Goal: Information Seeking & Learning: Check status

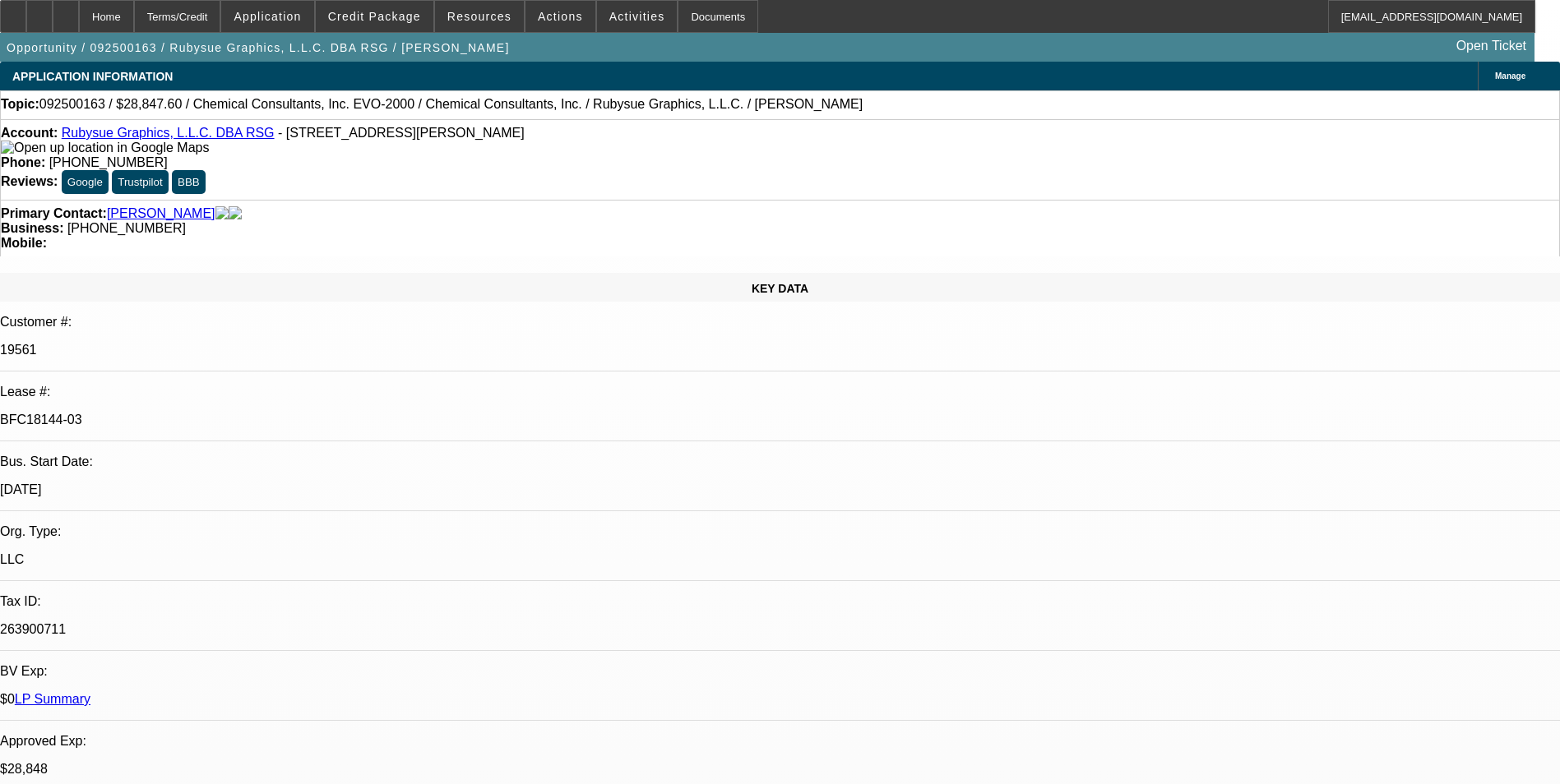
select select "0"
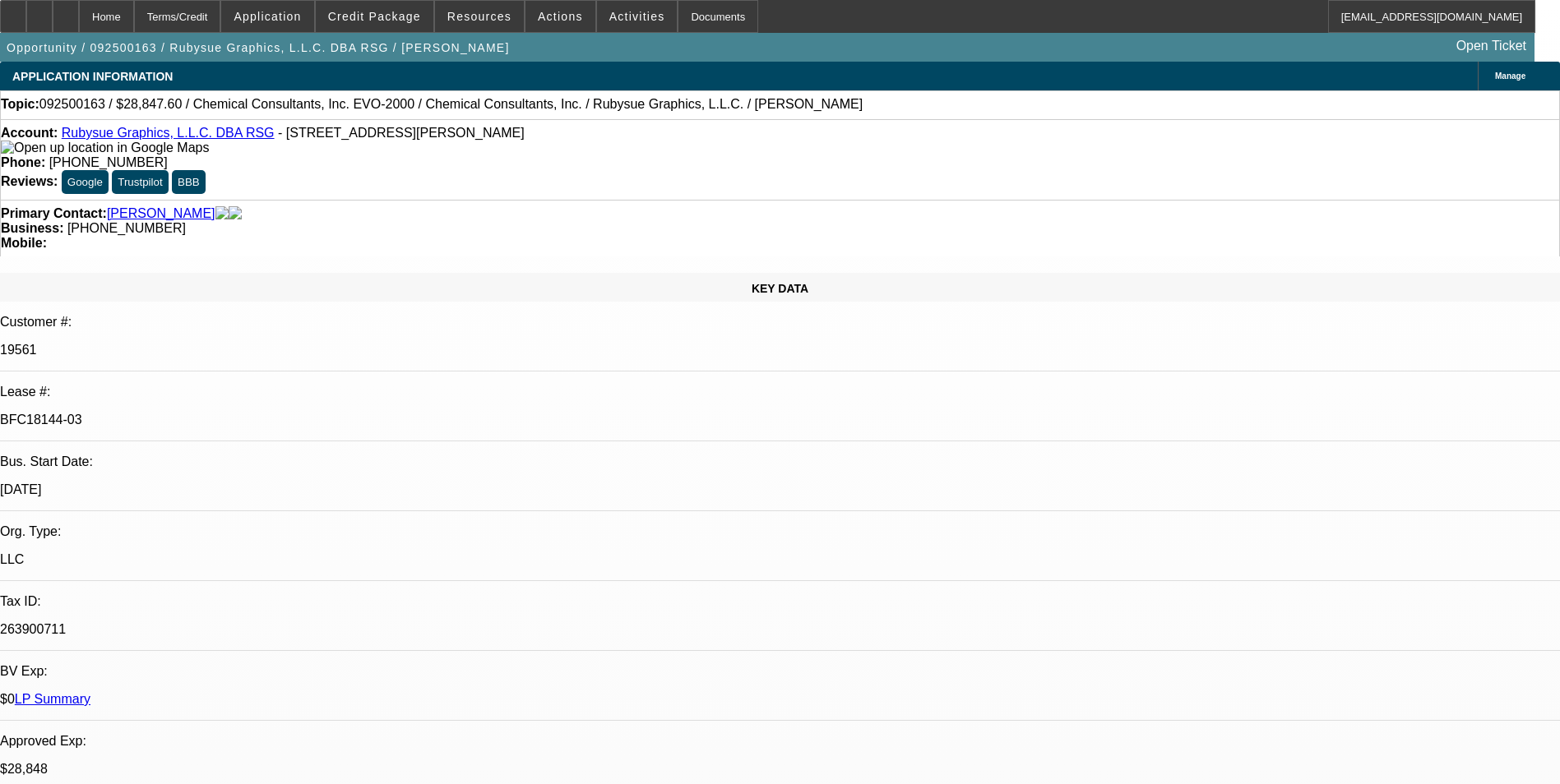
select select "0"
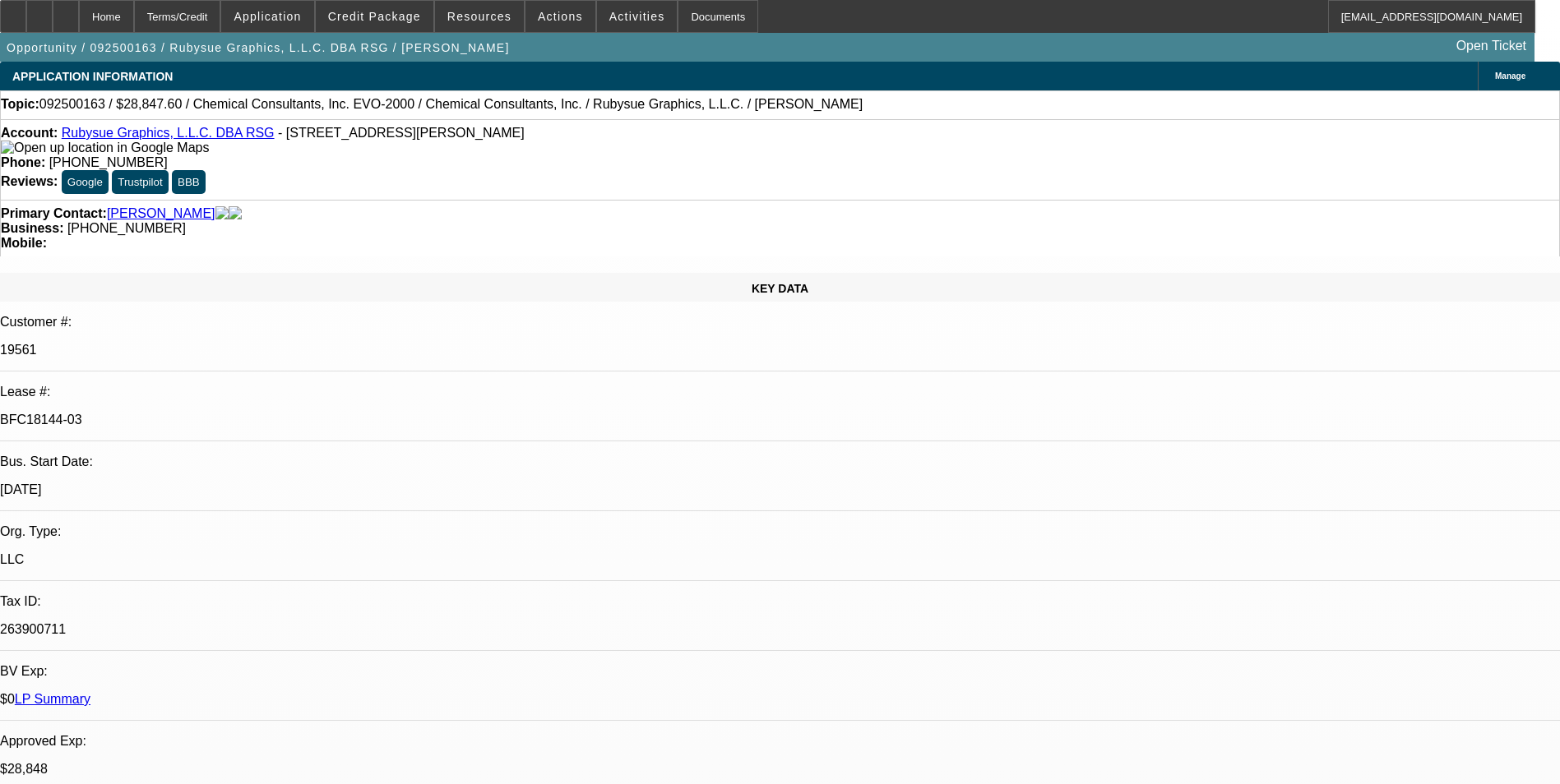
select select "0"
select select "1"
select select "2"
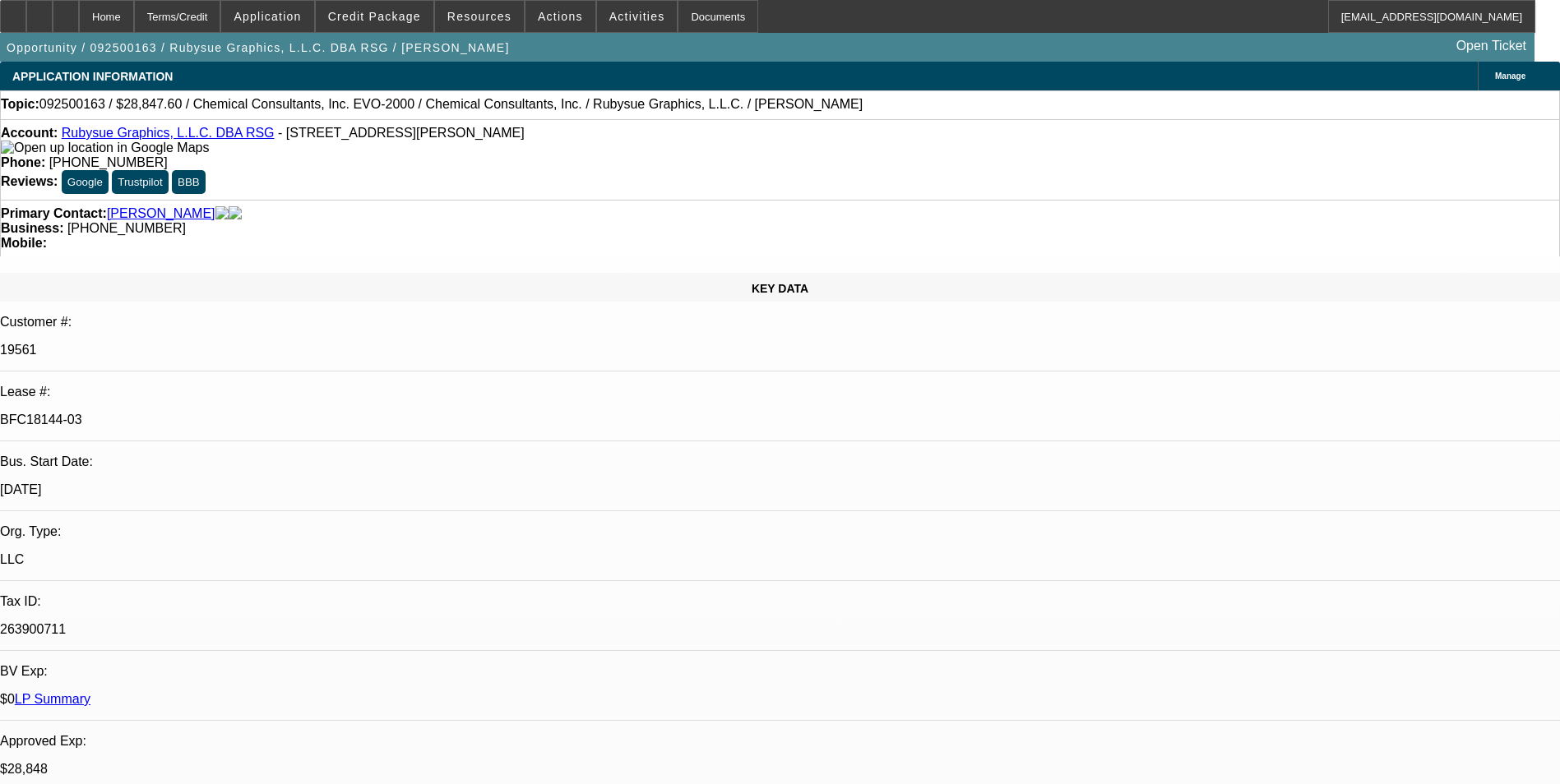
select select "1"
select select "2"
select select "1"
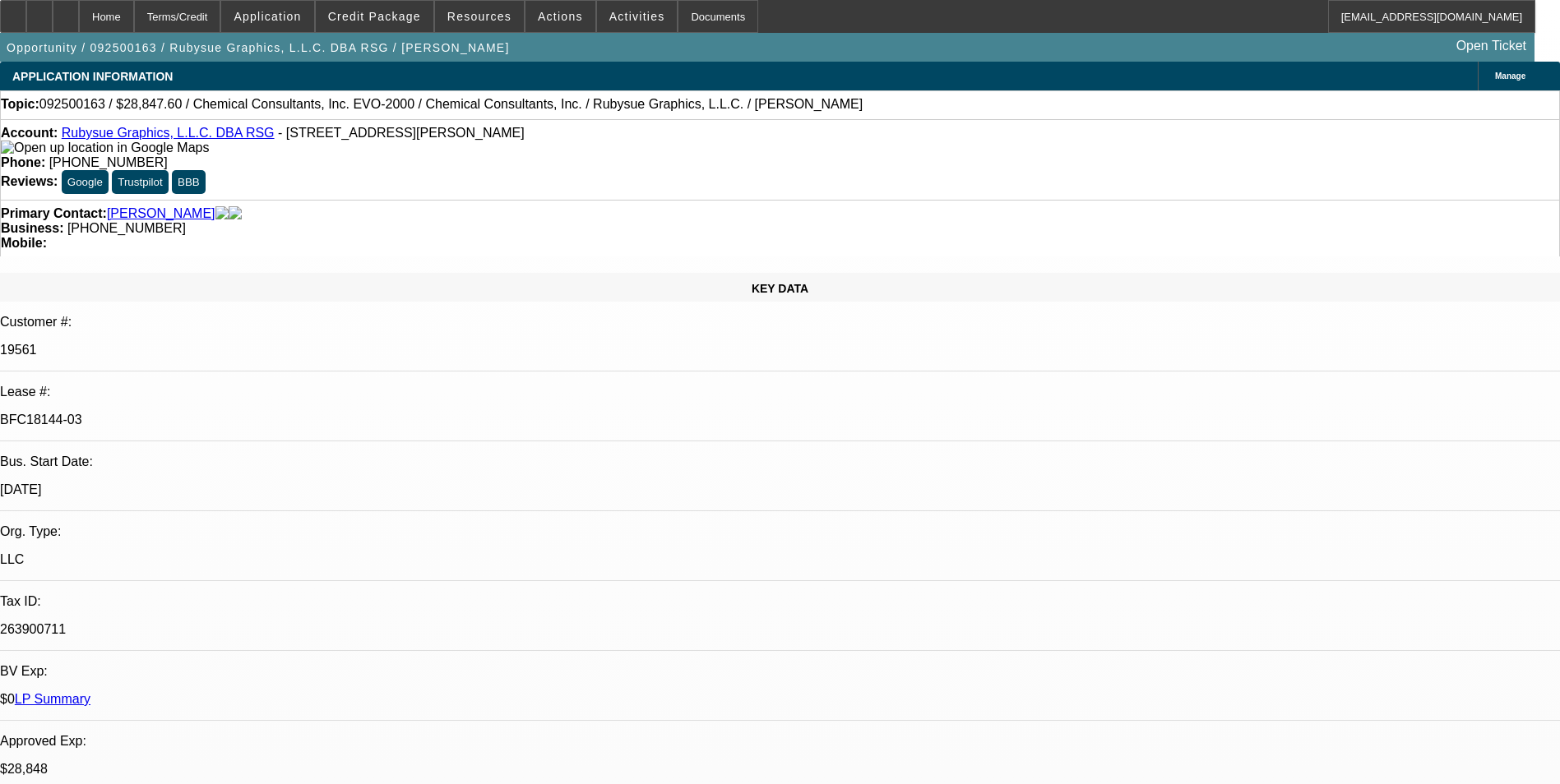
select select "2"
select select "1"
select select "2"
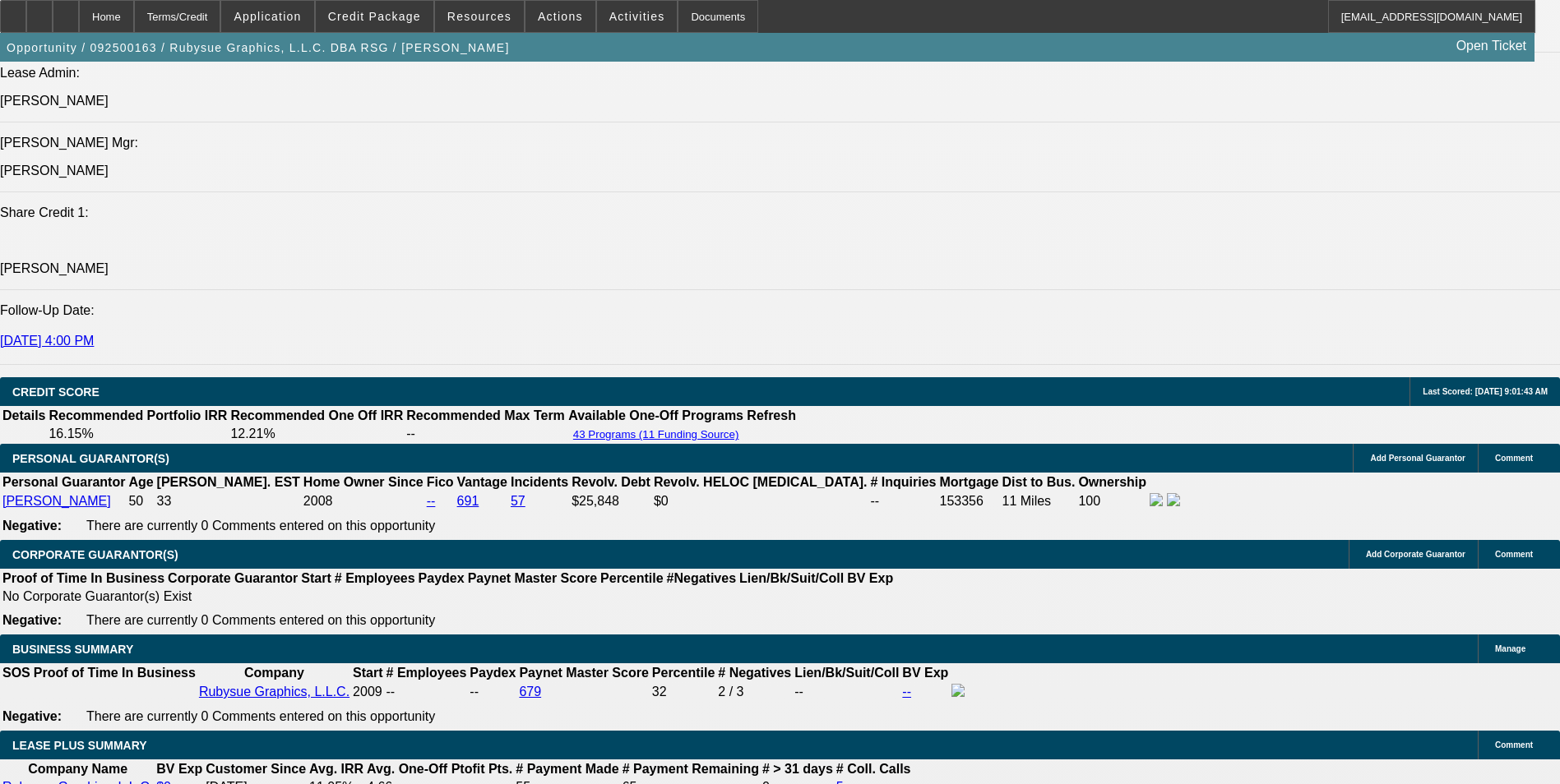
scroll to position [206, 0]
drag, startPoint x: 1194, startPoint y: 596, endPoint x: 1328, endPoint y: 656, distance: 146.8
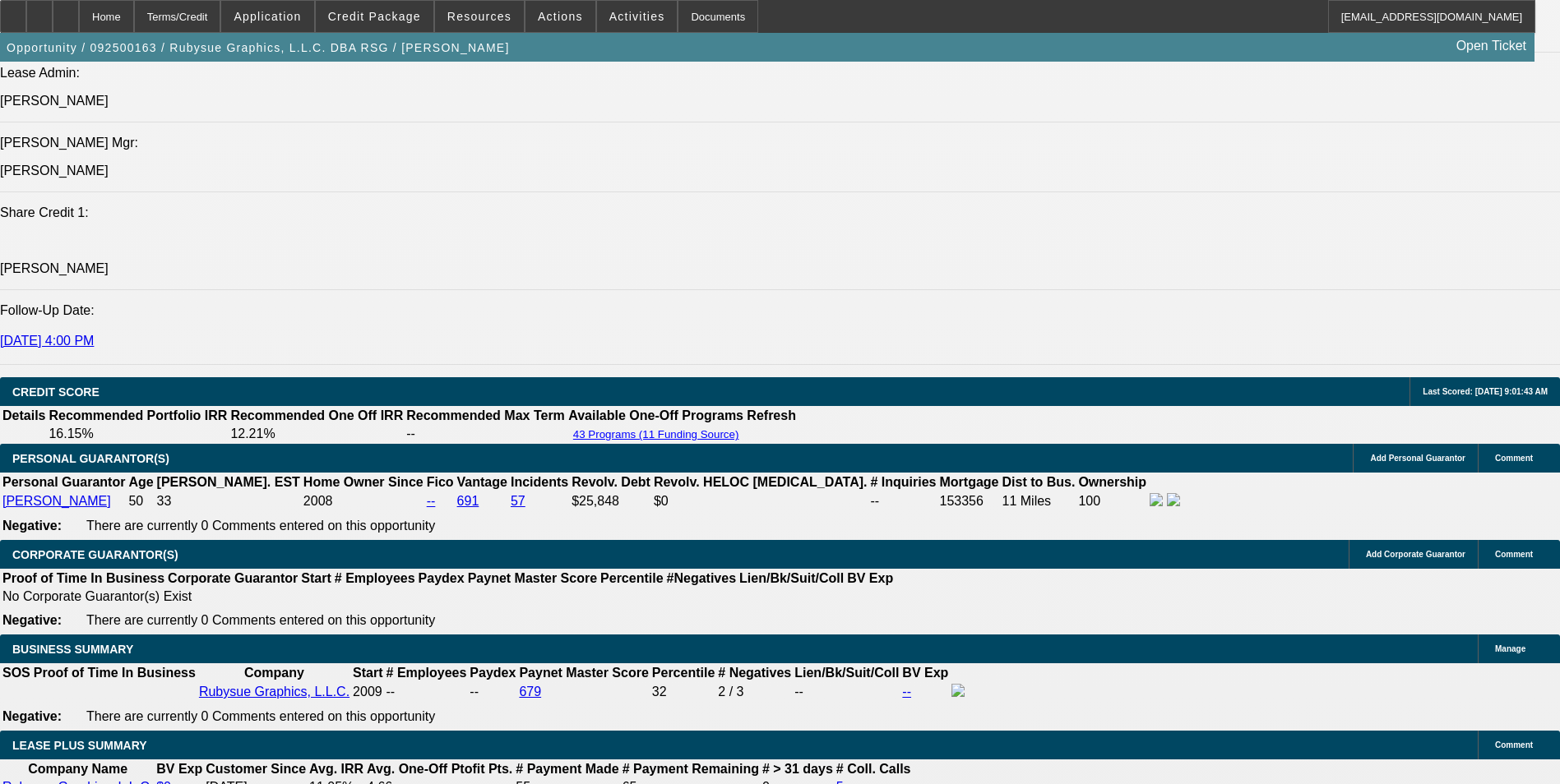
drag, startPoint x: 1266, startPoint y: 558, endPoint x: 1521, endPoint y: 560, distance: 255.0
drag, startPoint x: 1521, startPoint y: 560, endPoint x: 1493, endPoint y: 564, distance: 28.3
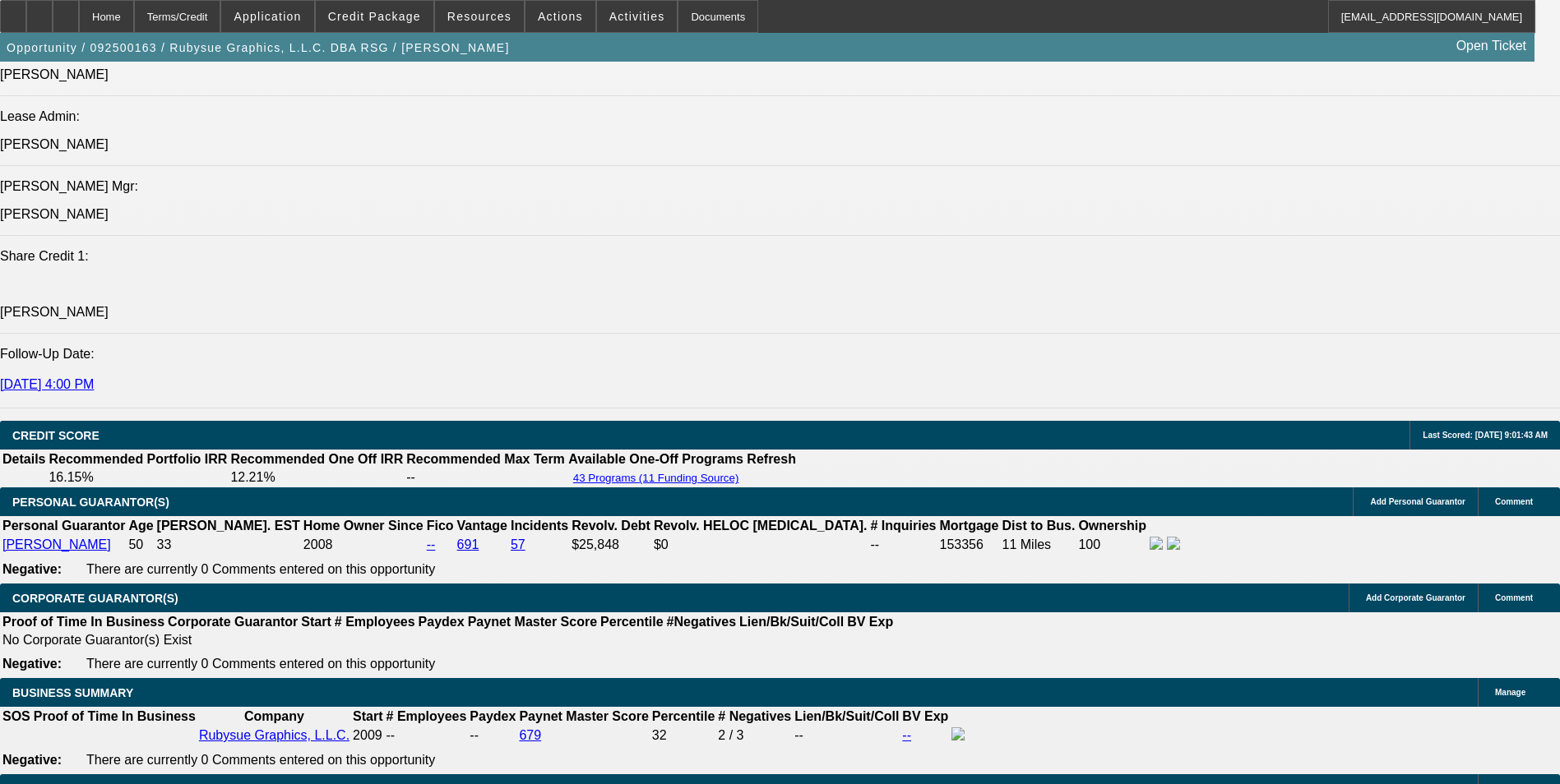
scroll to position [2138, 0]
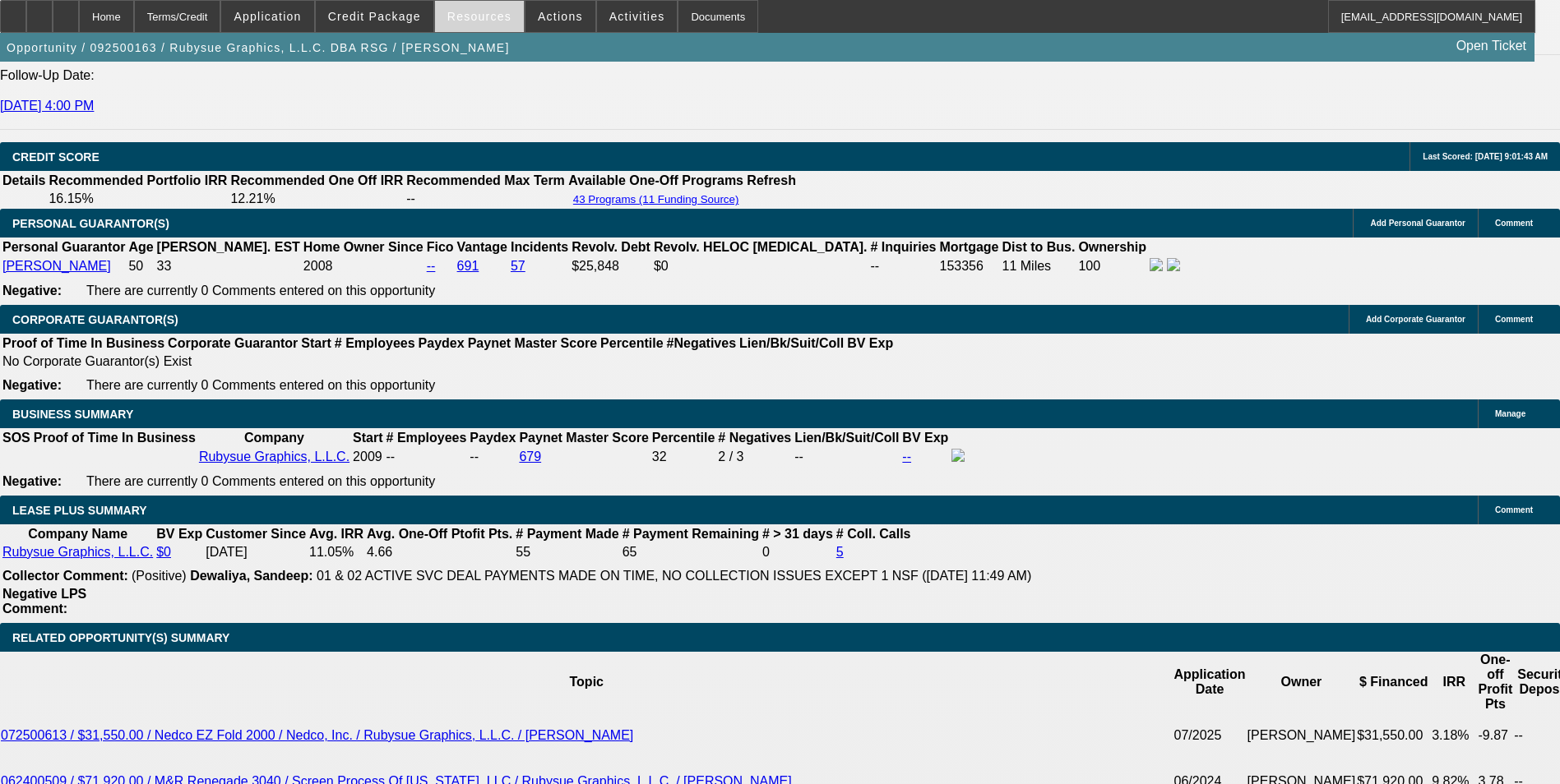
scroll to position [2220, 0]
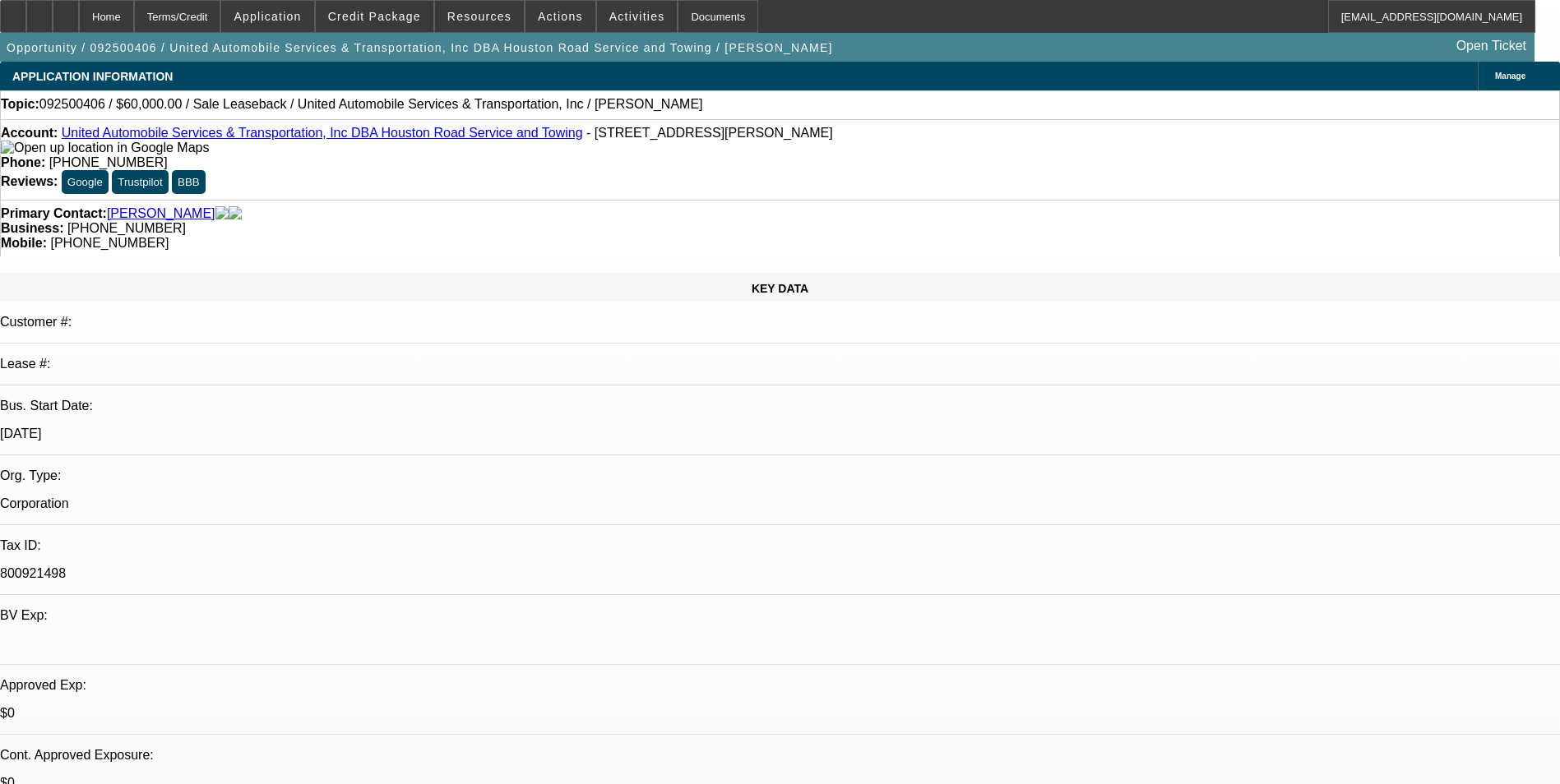
select select "0"
select select "2"
select select "0.1"
select select "1"
select select "2"
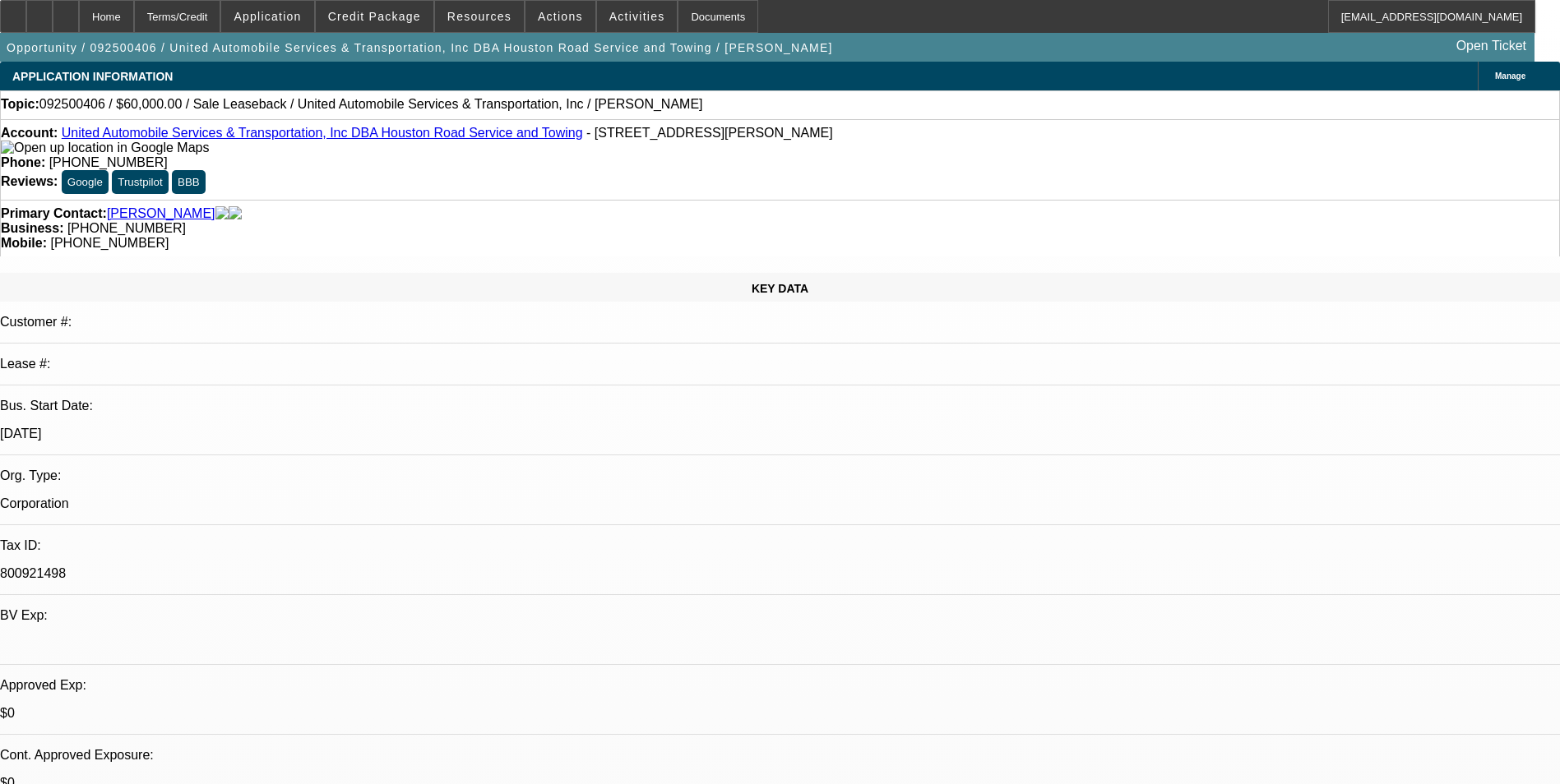
select select "4"
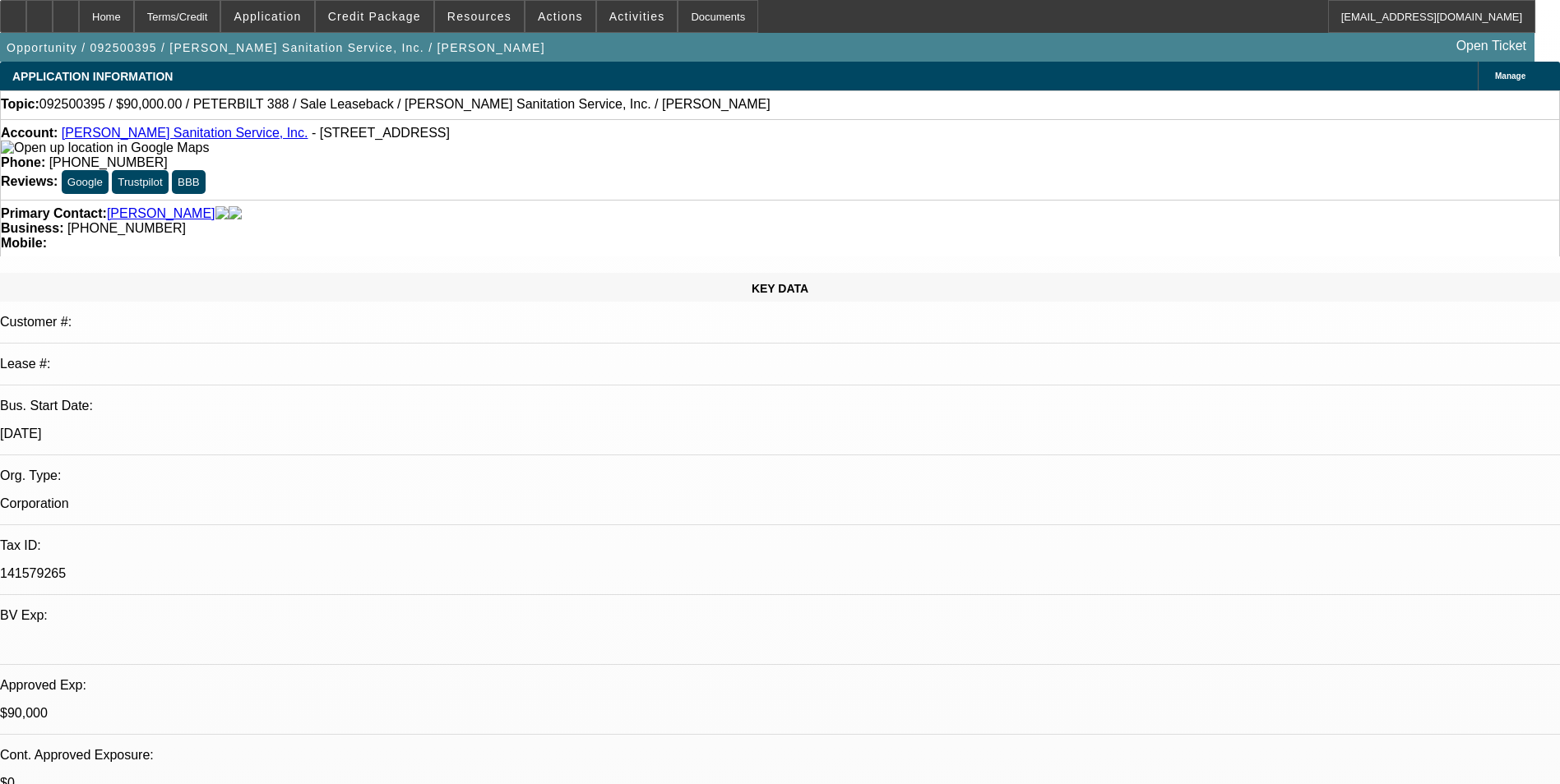
select select "0"
select select "2"
select select "0"
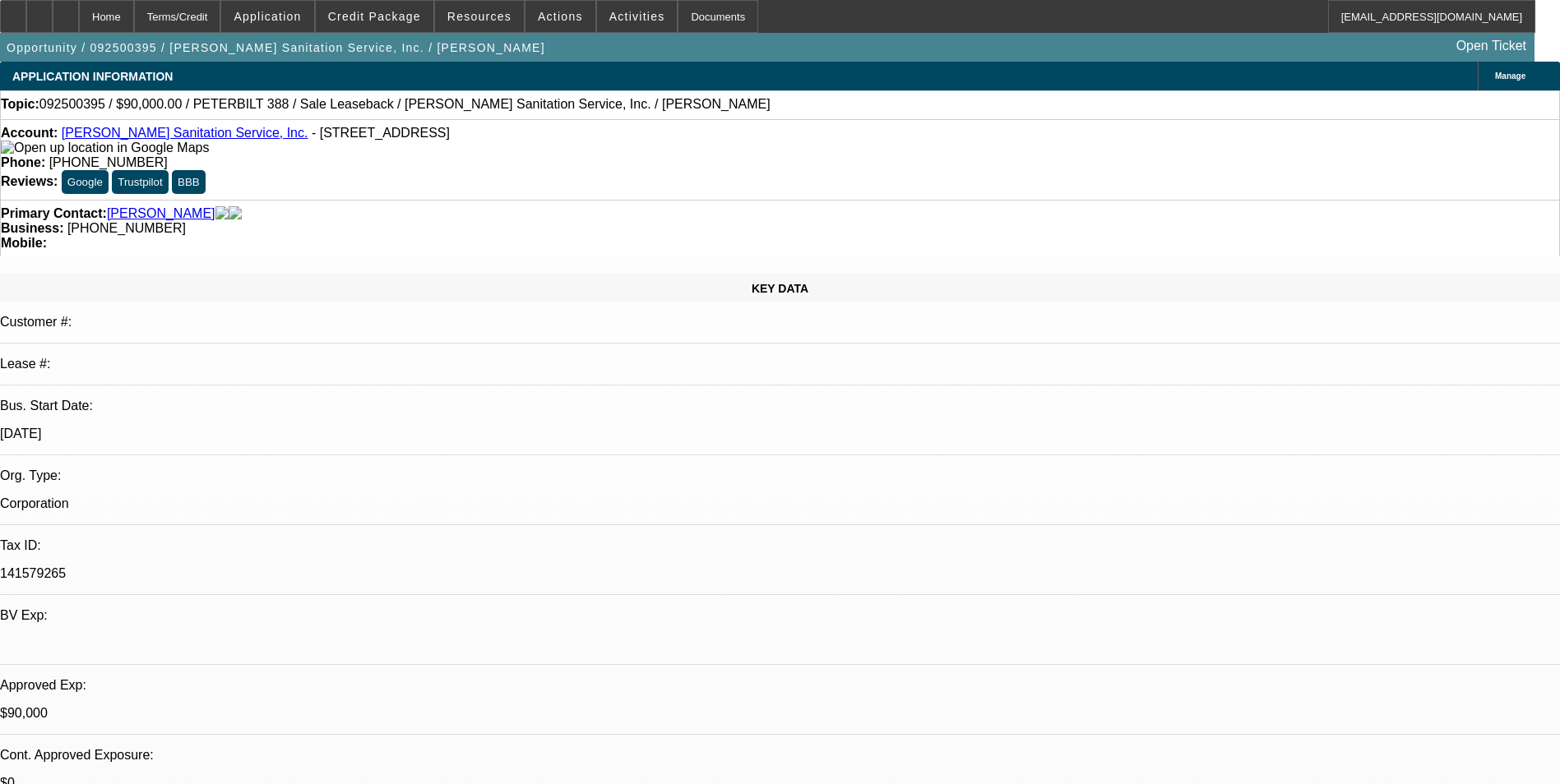
select select "0"
select select "1"
select select "2"
select select "6"
select select "1"
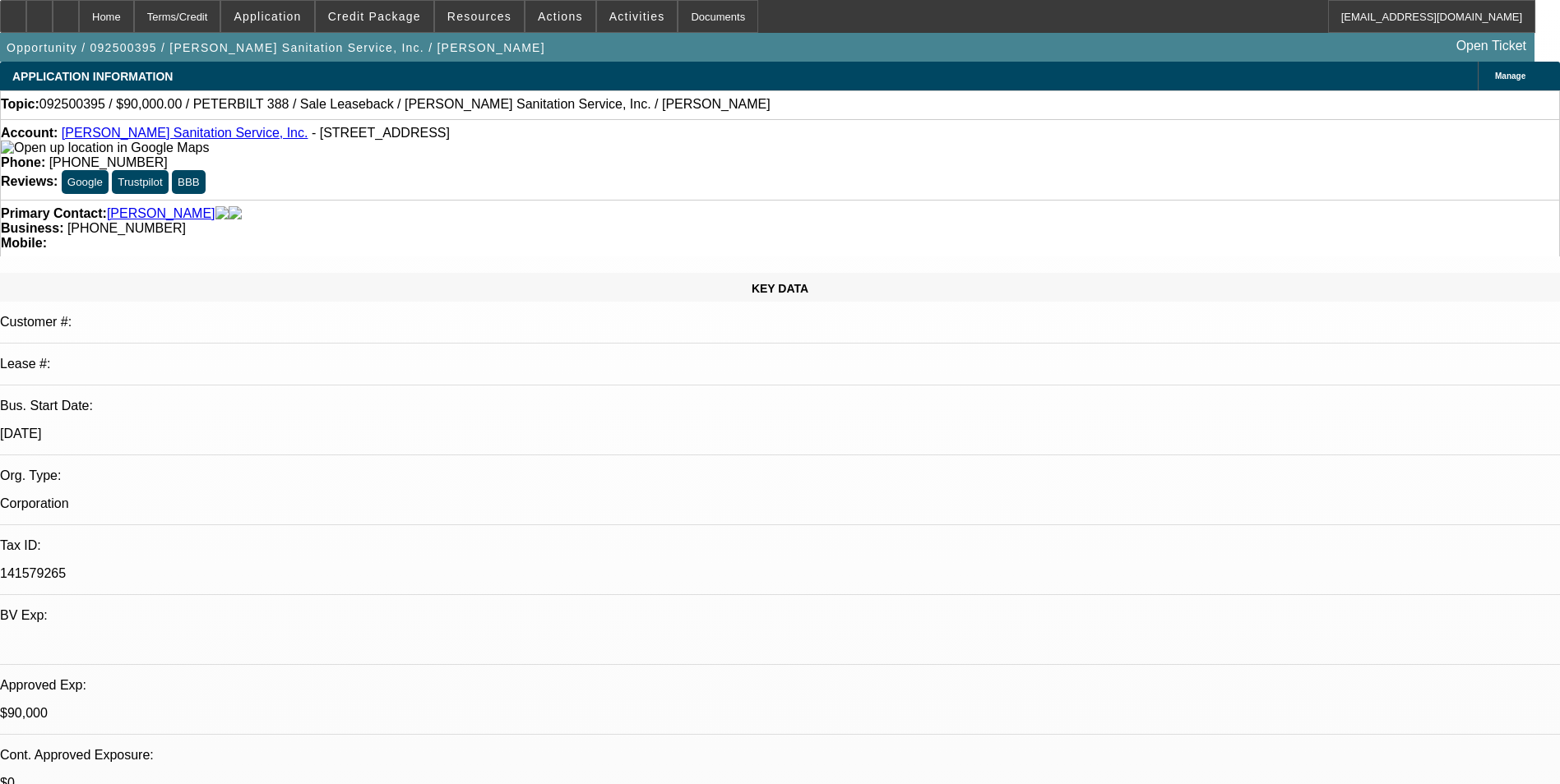
select select "2"
select select "6"
click at [79, 12] on div at bounding box center [65, 17] width 27 height 33
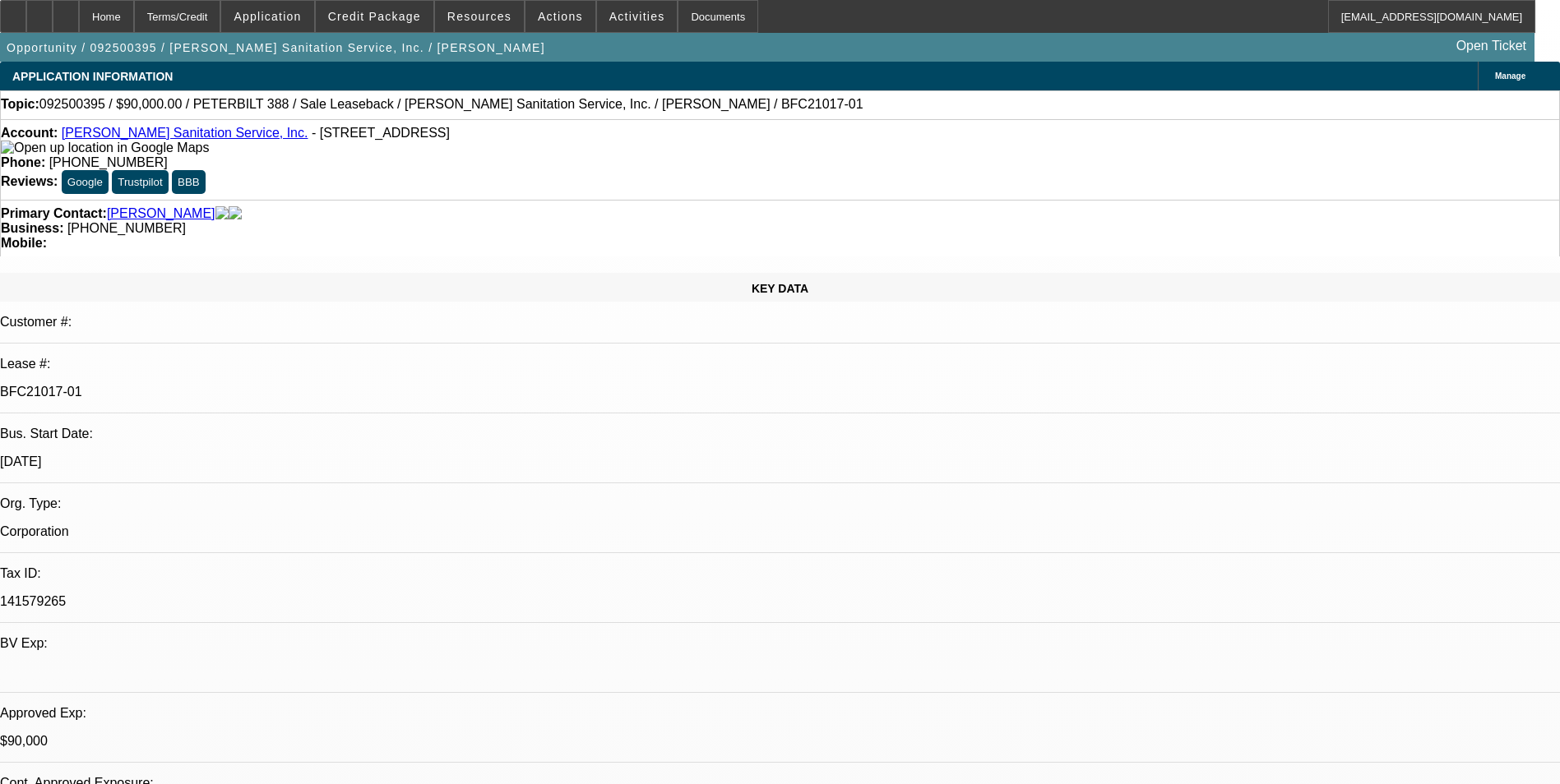
select select "0"
select select "2"
select select "0"
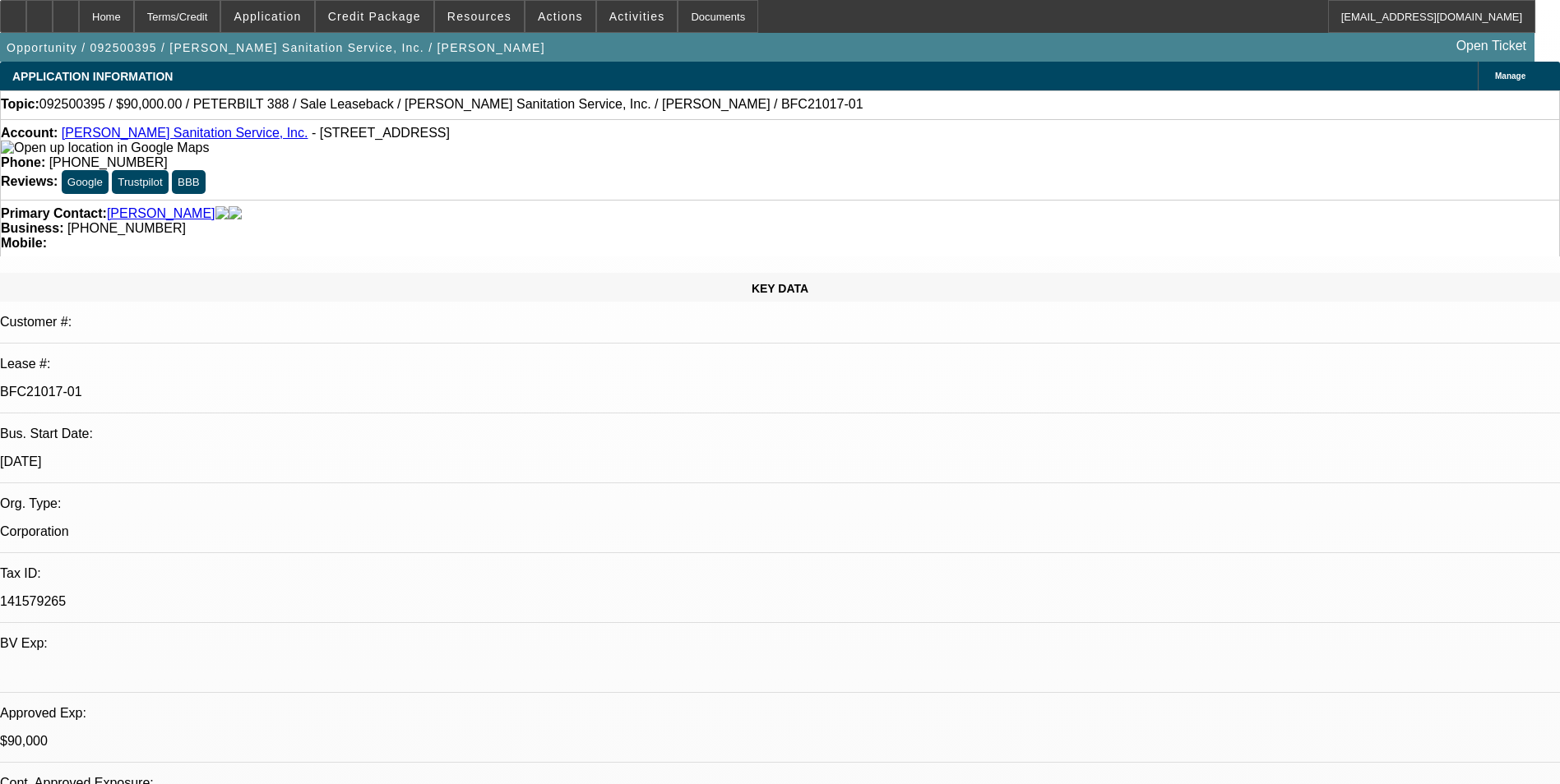
select select "0"
select select "1"
select select "2"
select select "6"
select select "1"
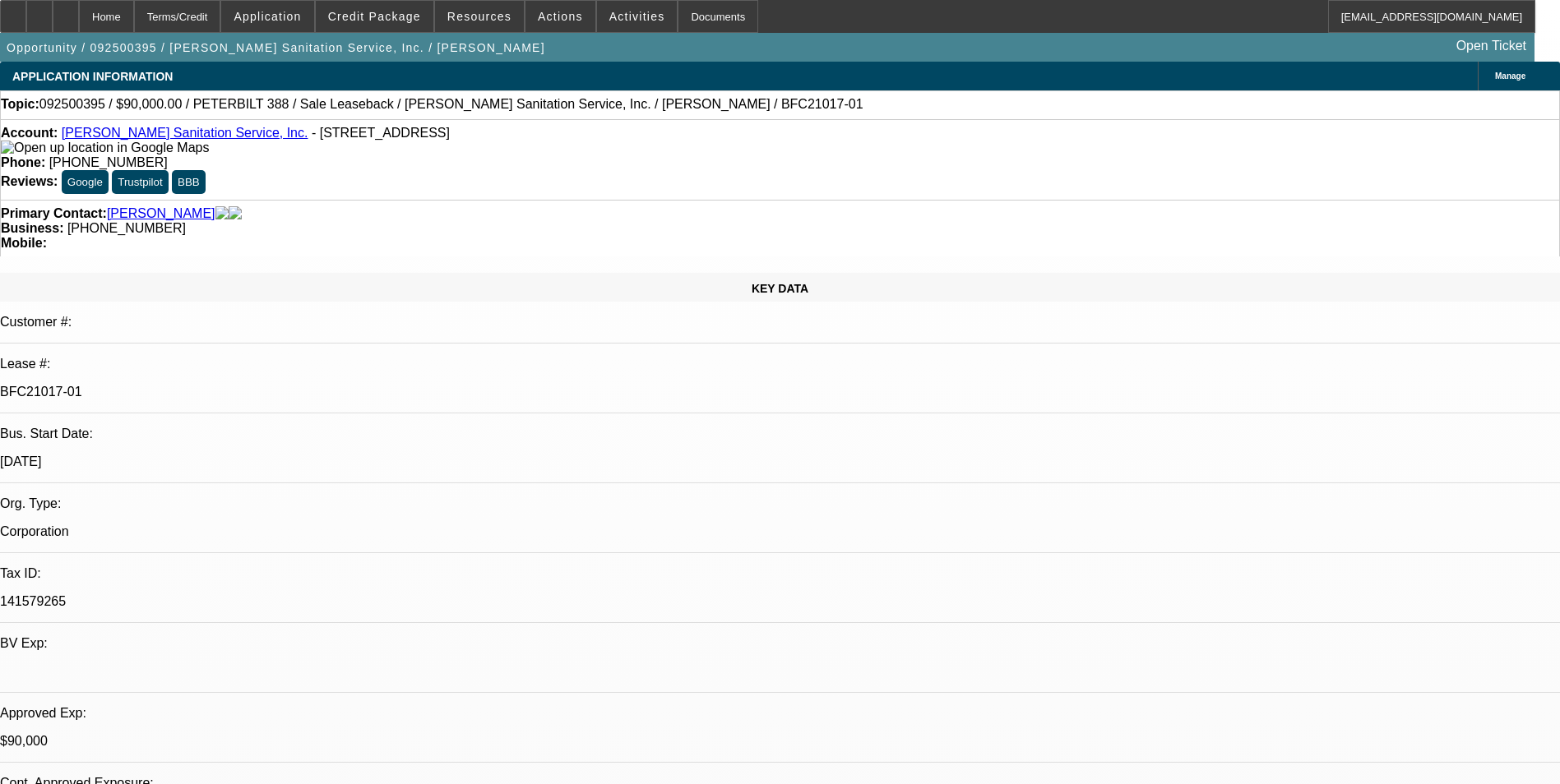
select select "2"
select select "6"
